Goal: Task Accomplishment & Management: Manage account settings

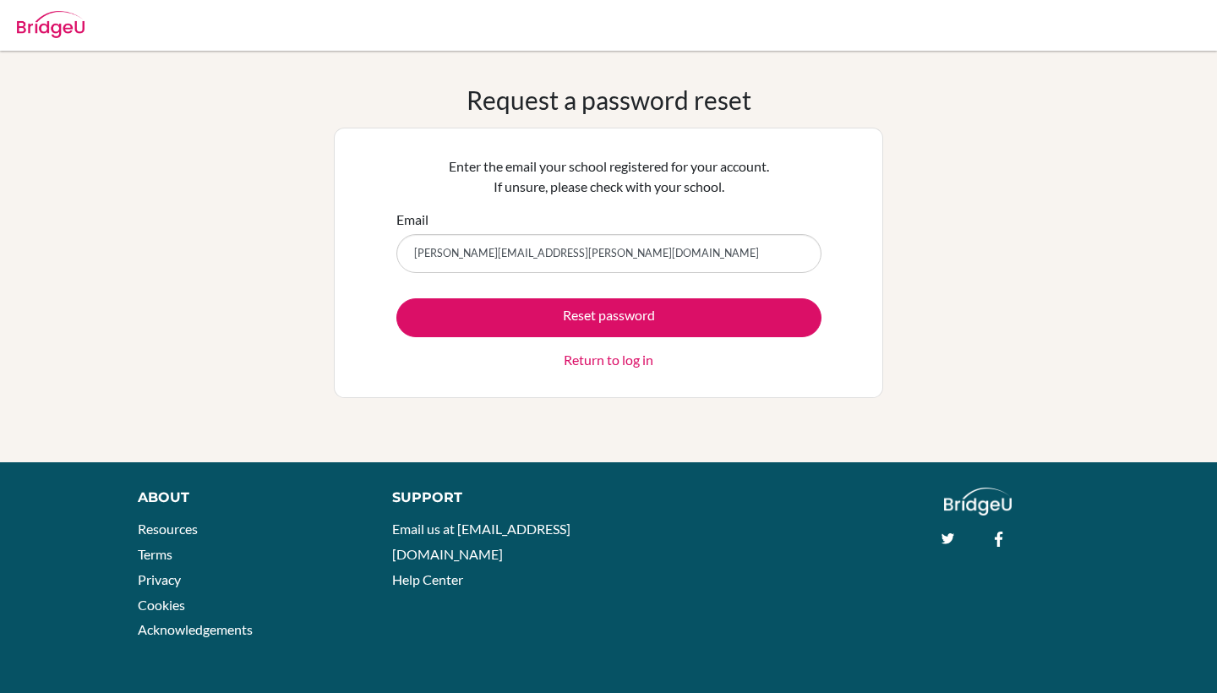
type input "[PERSON_NAME][EMAIL_ADDRESS][PERSON_NAME][DOMAIN_NAME]"
click at [307, 299] on div "Request a password reset Enter the email your school registered for your accoun…" at bounding box center [608, 257] width 1217 height 344
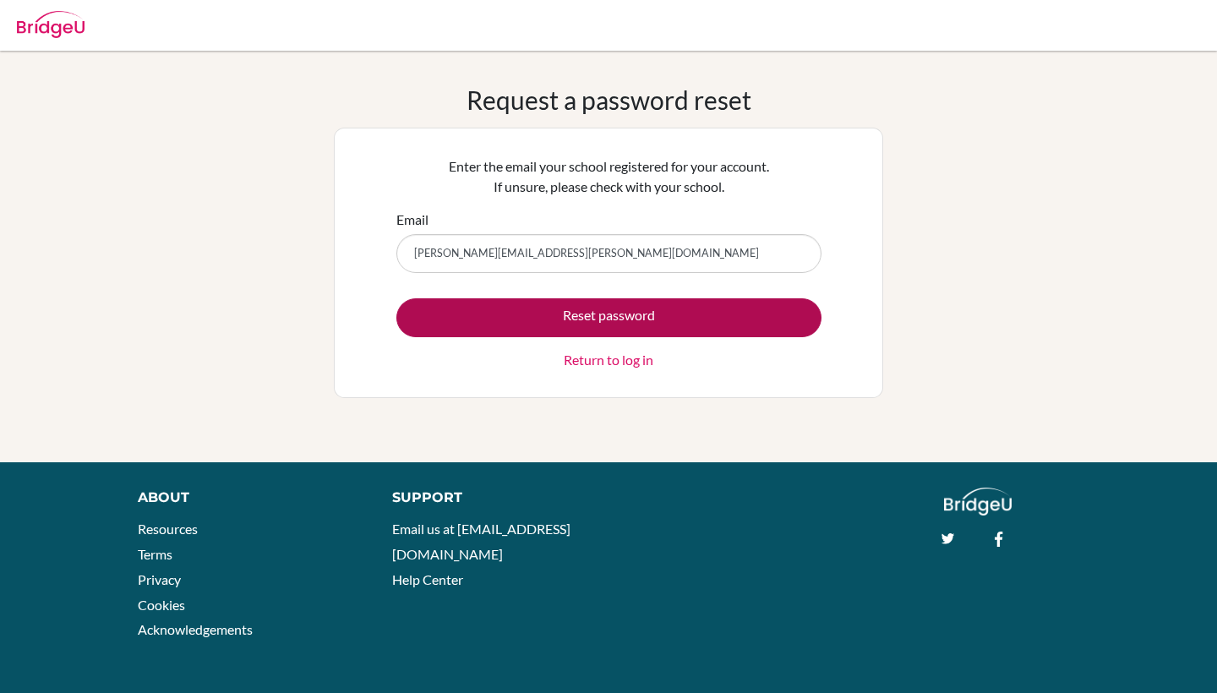
click at [615, 315] on button "Reset password" at bounding box center [608, 317] width 425 height 39
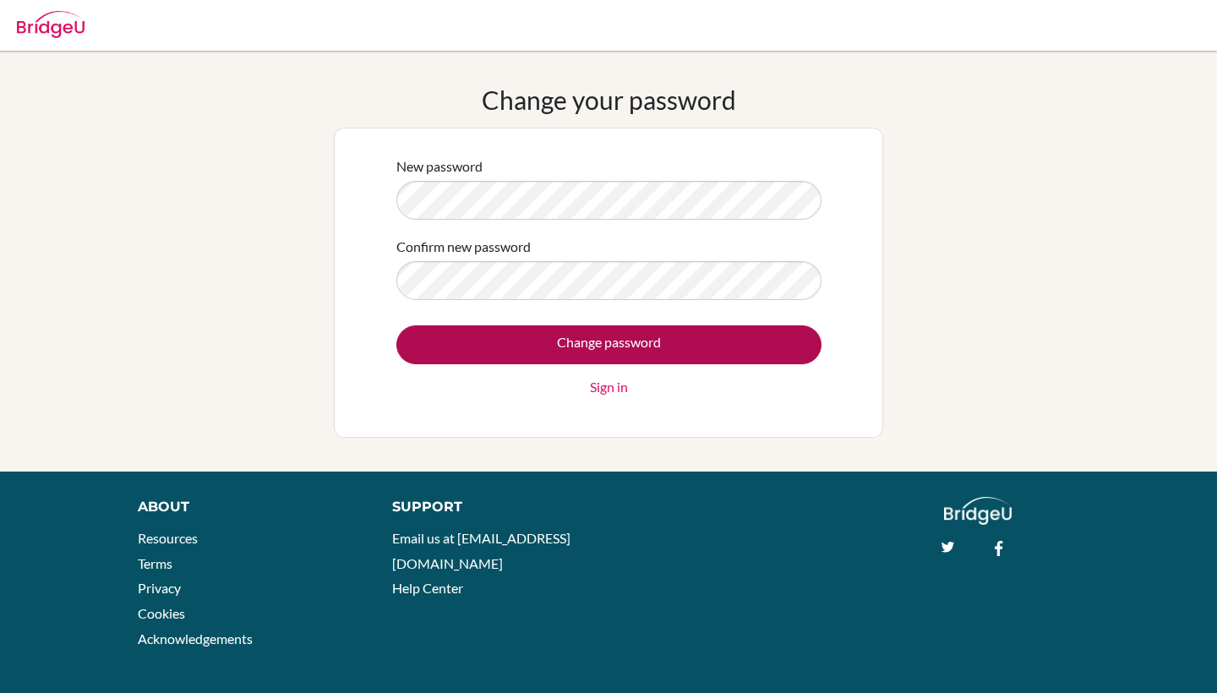
click at [526, 352] on input "Change password" at bounding box center [608, 344] width 425 height 39
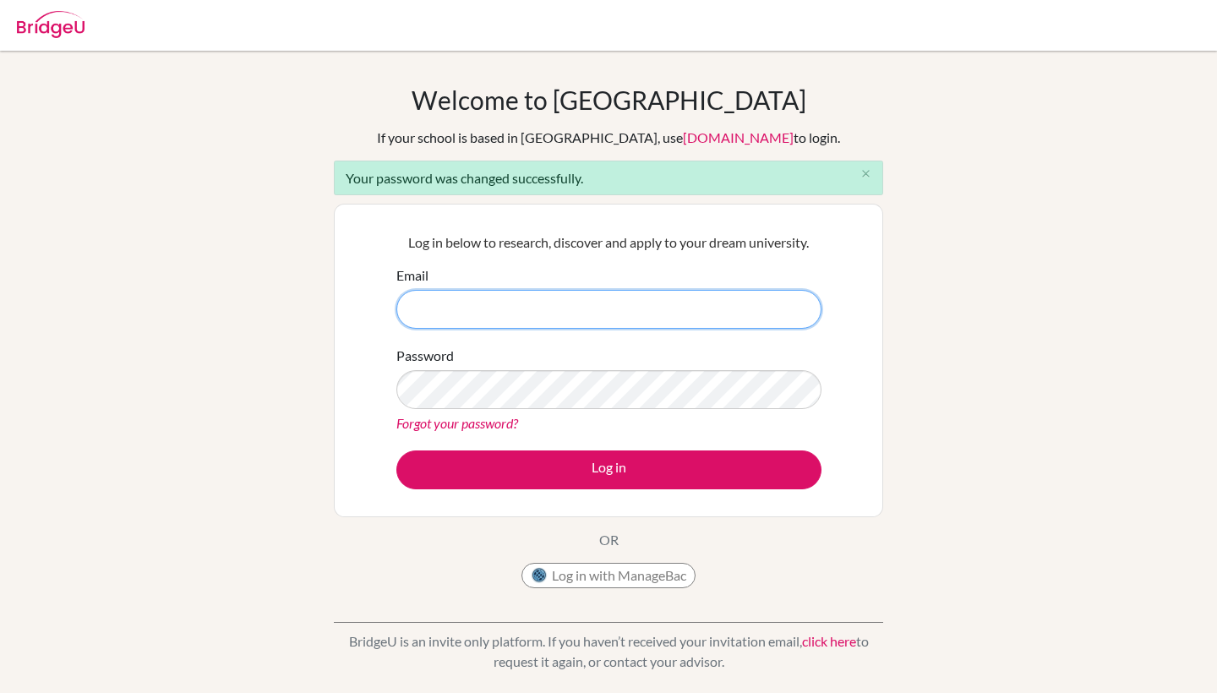
type input "escalante.sophia@eastudents.edu.sv"
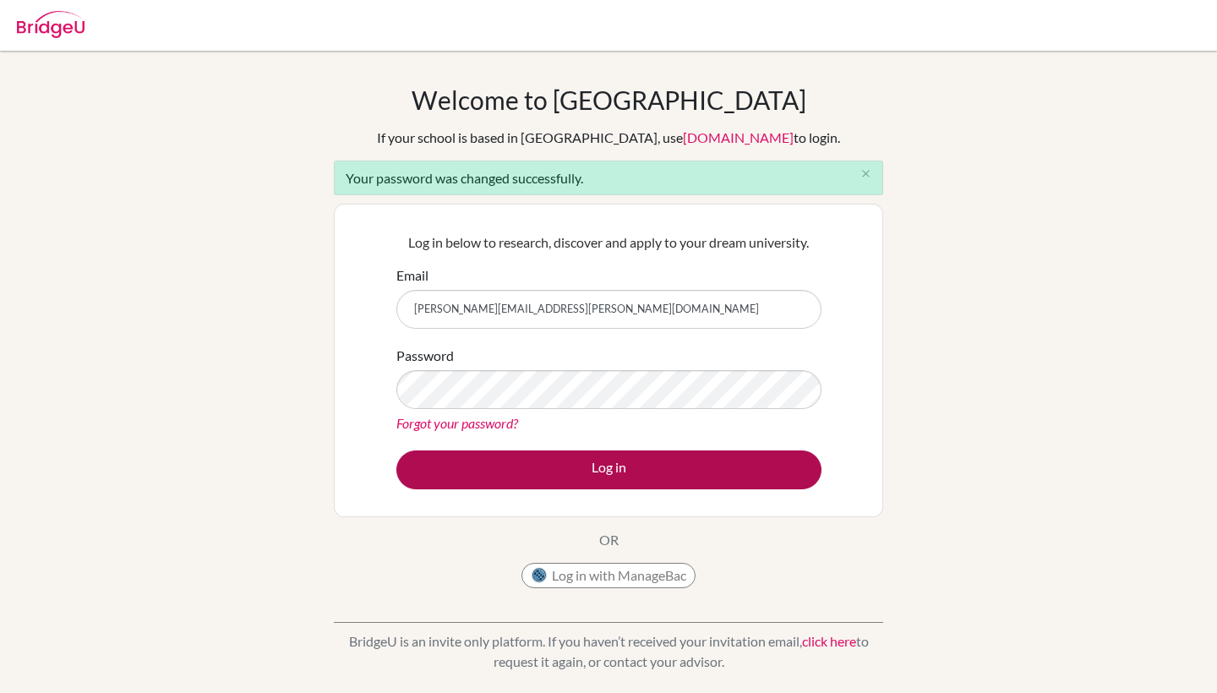
click at [566, 479] on button "Log in" at bounding box center [608, 470] width 425 height 39
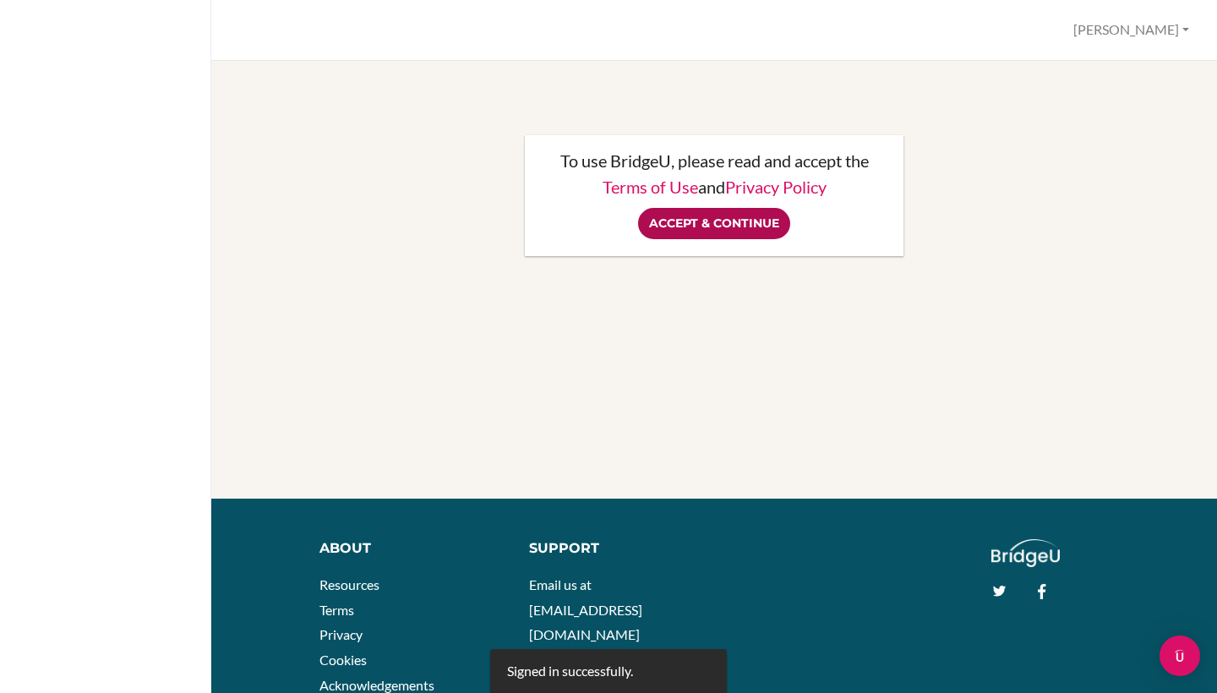
click at [734, 221] on input "Accept & Continue" at bounding box center [714, 223] width 152 height 31
